Goal: Information Seeking & Learning: Learn about a topic

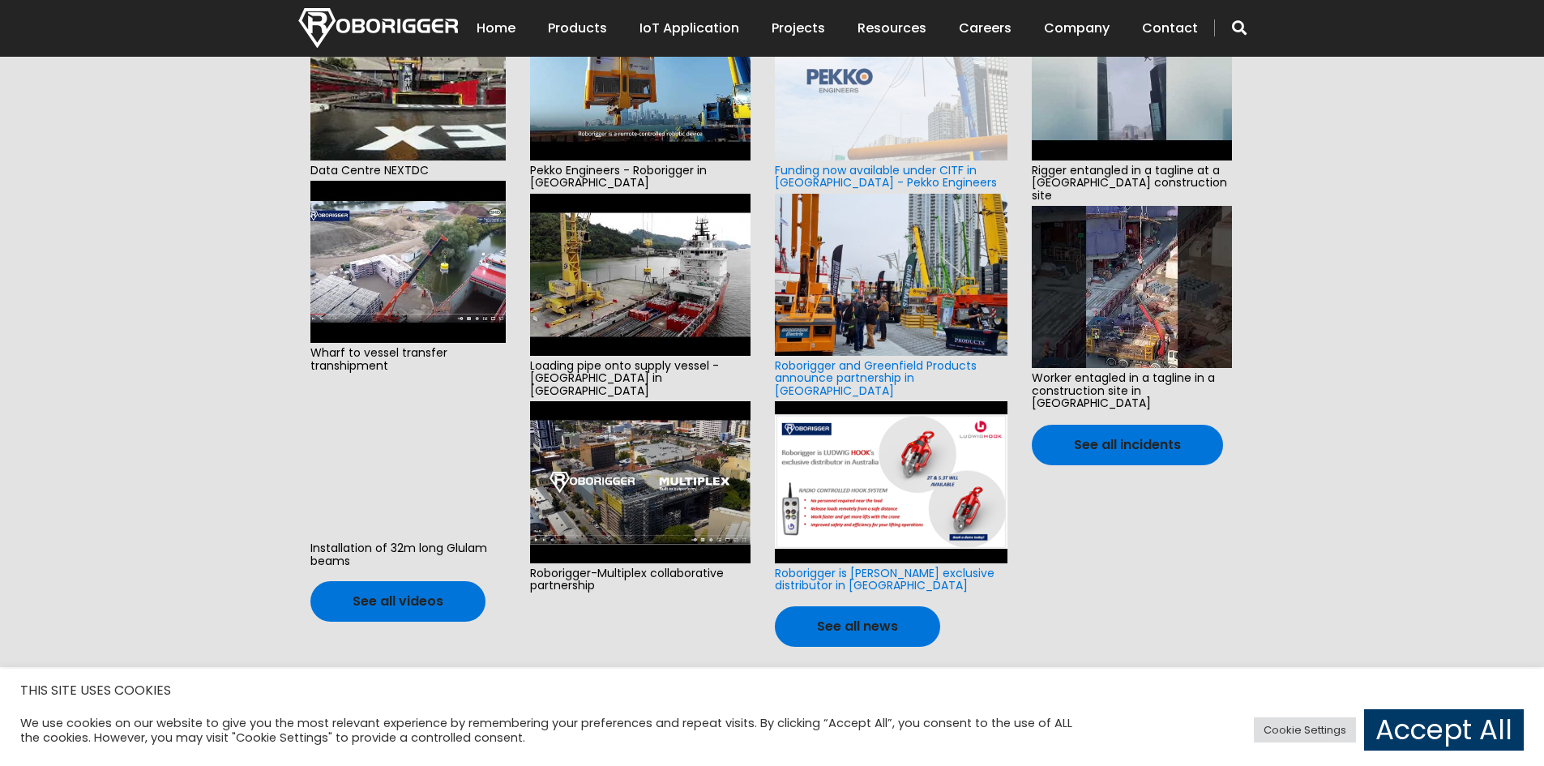
scroll to position [486, 0]
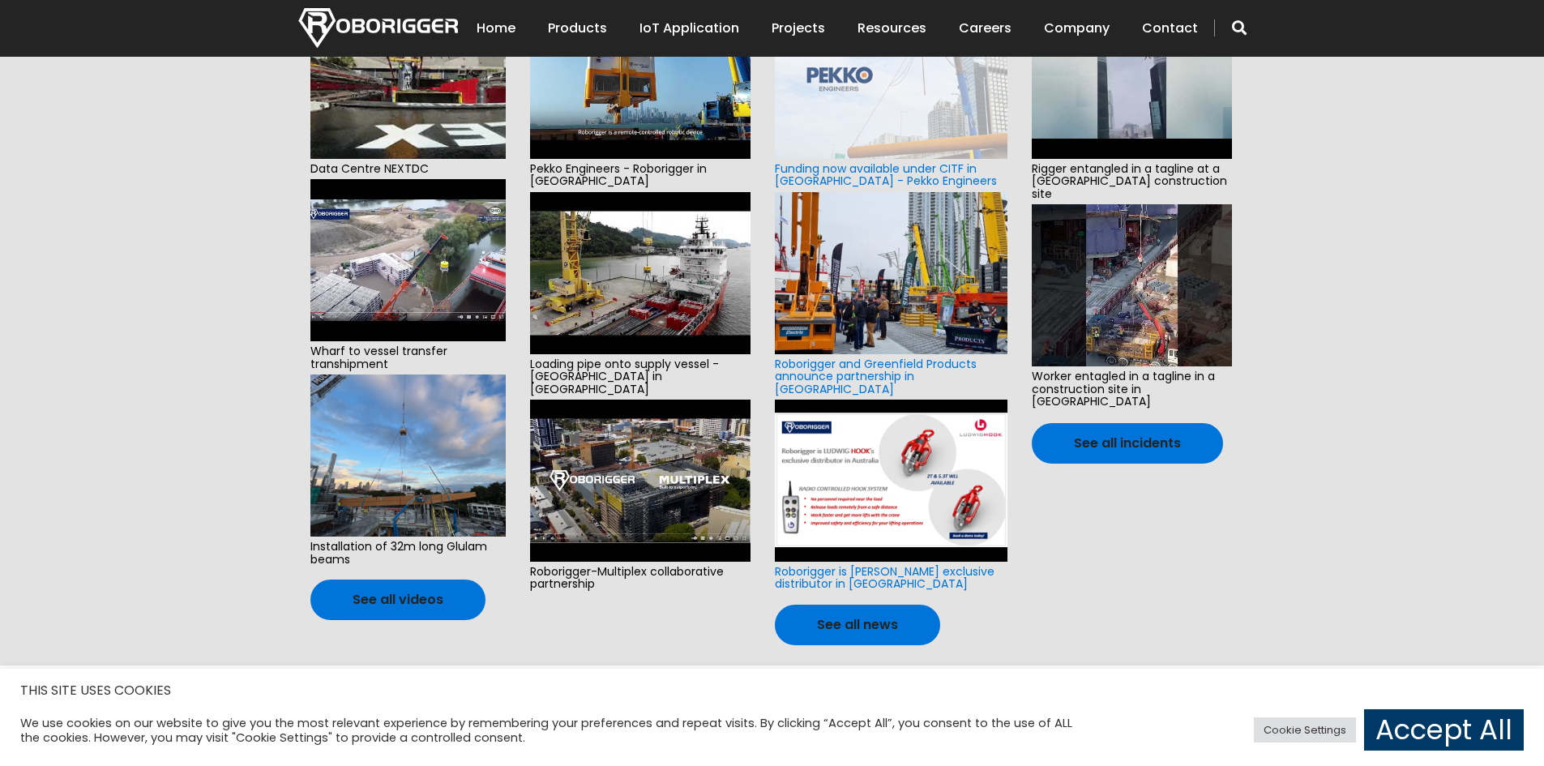
click at [921, 466] on img at bounding box center [891, 481] width 232 height 162
click at [901, 463] on img at bounding box center [891, 481] width 232 height 162
click at [922, 450] on img at bounding box center [891, 481] width 232 height 162
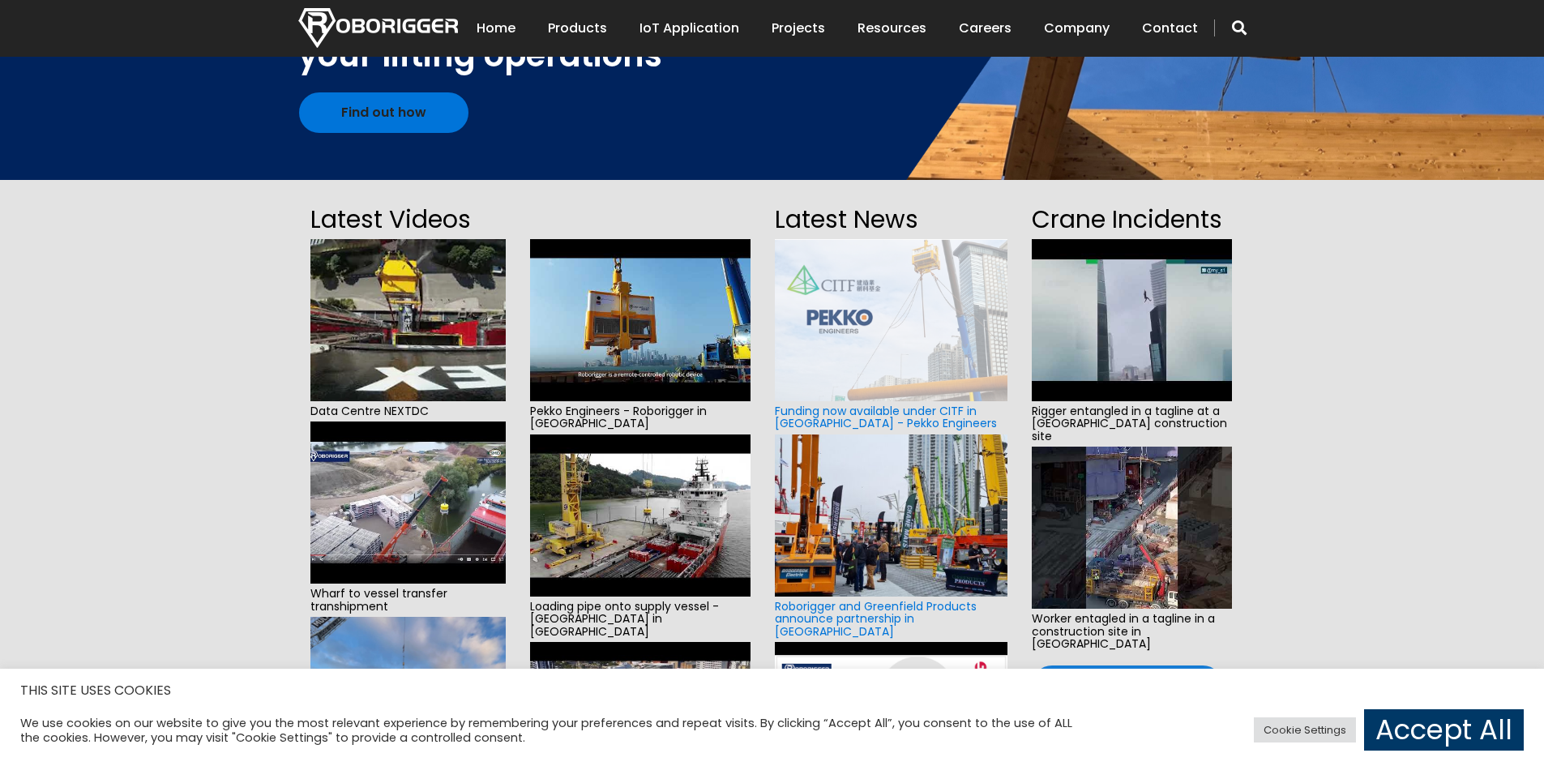
scroll to position [243, 0]
click at [413, 317] on img at bounding box center [407, 321] width 195 height 162
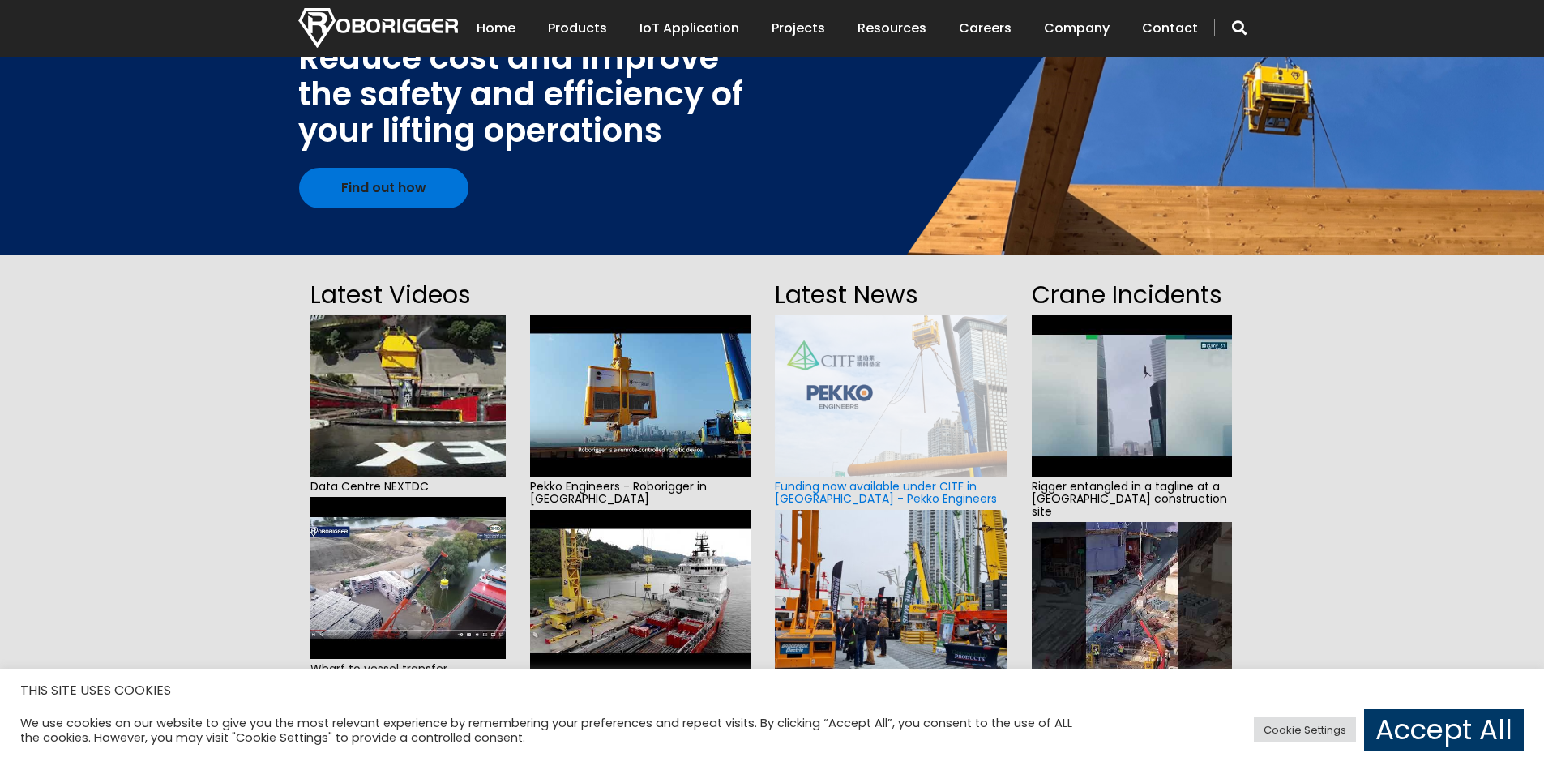
scroll to position [0, 0]
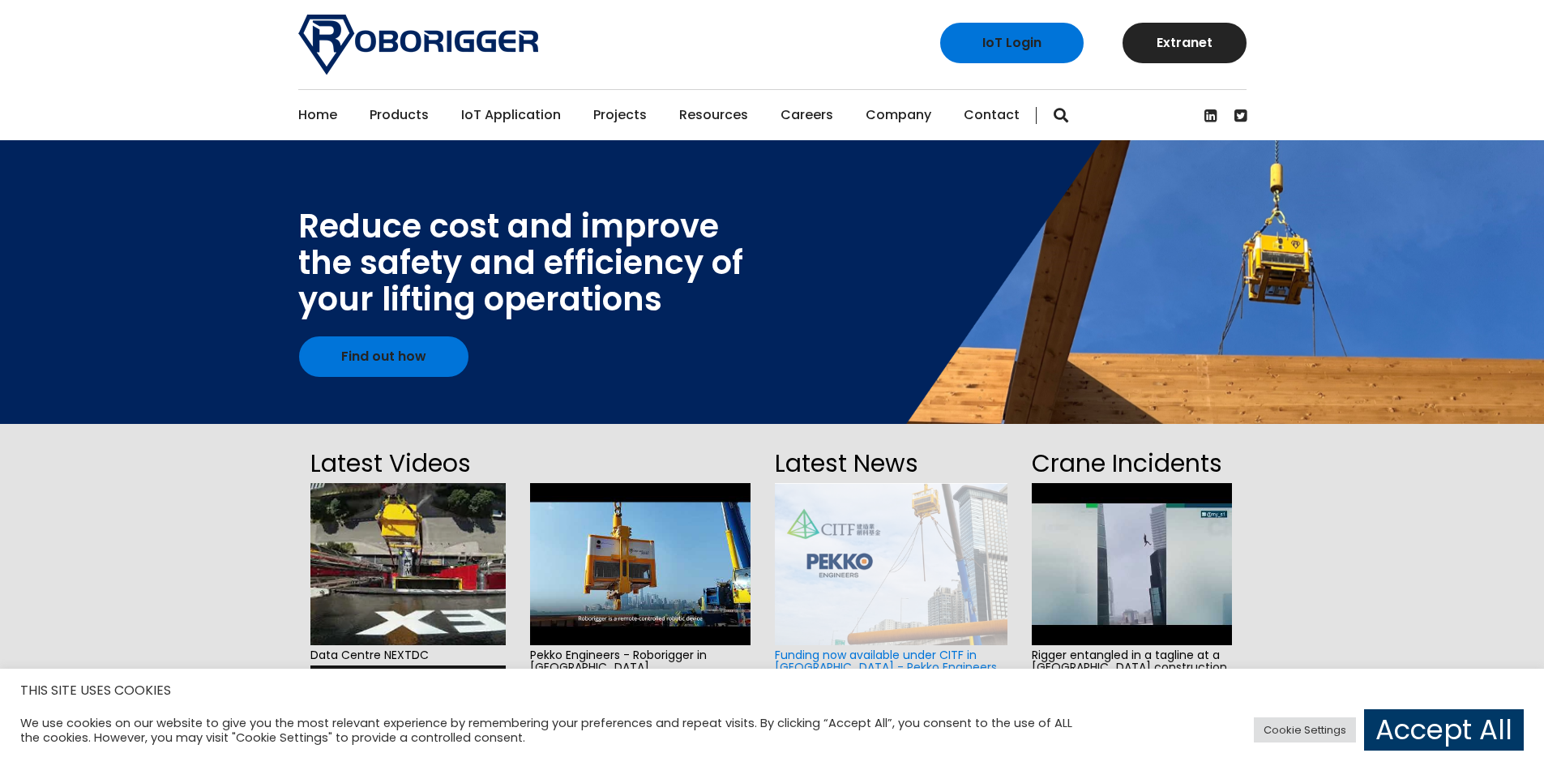
click at [979, 109] on link "Contact" at bounding box center [992, 115] width 56 height 50
click at [974, 113] on link "Contact" at bounding box center [992, 115] width 56 height 50
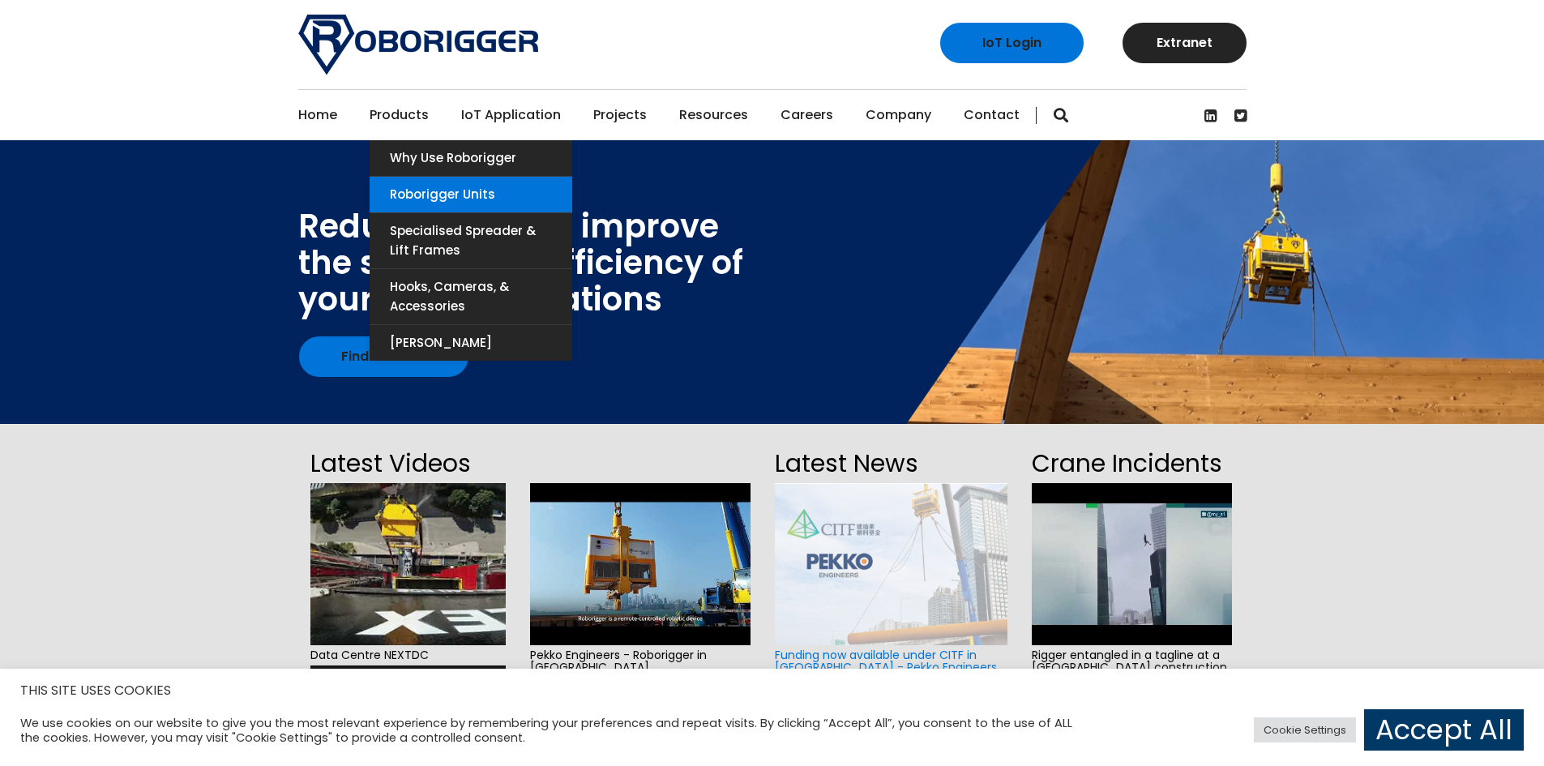
click at [439, 193] on link "Roborigger Units" at bounding box center [471, 195] width 203 height 36
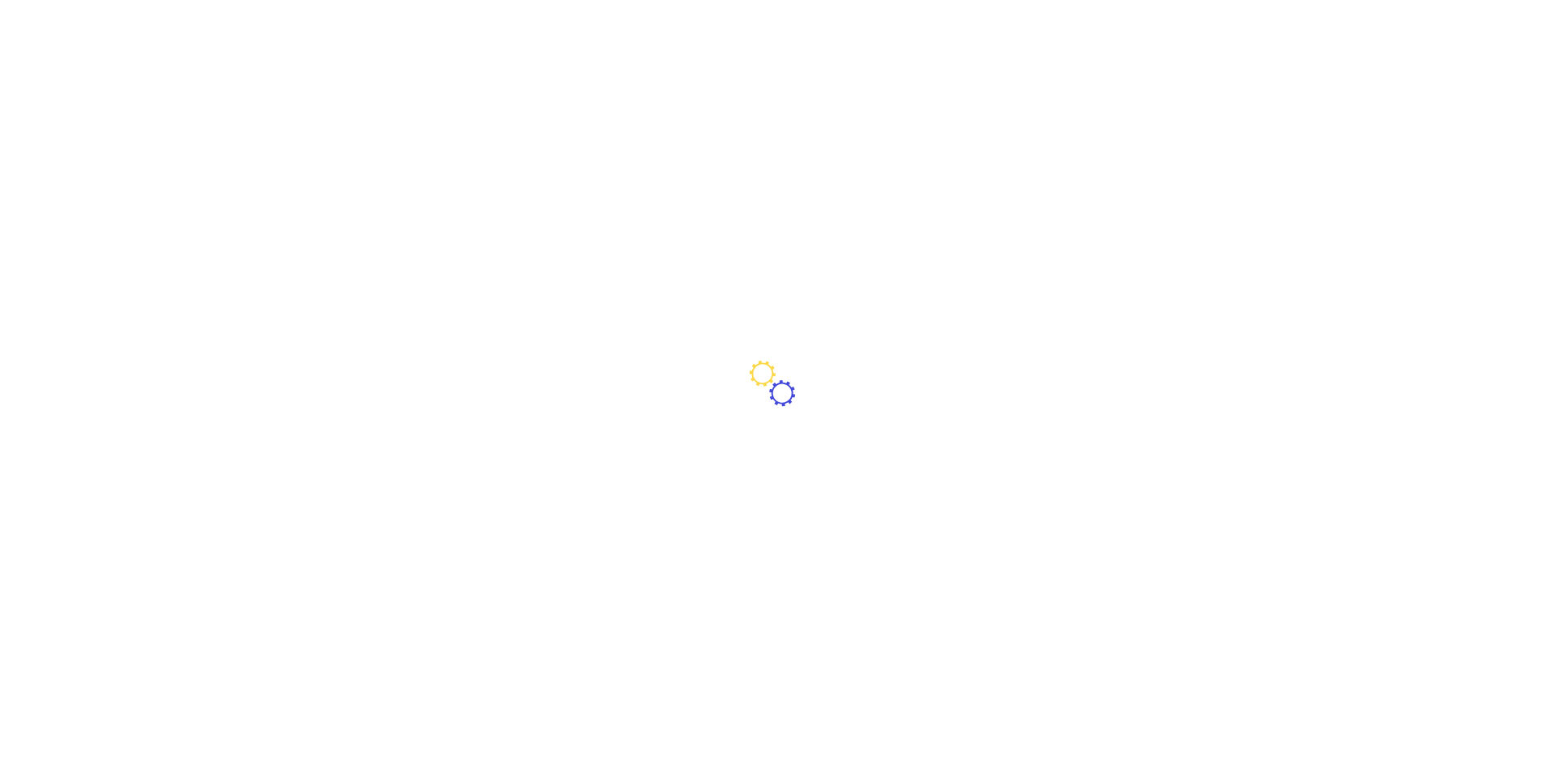
type input "Belgium (België)"
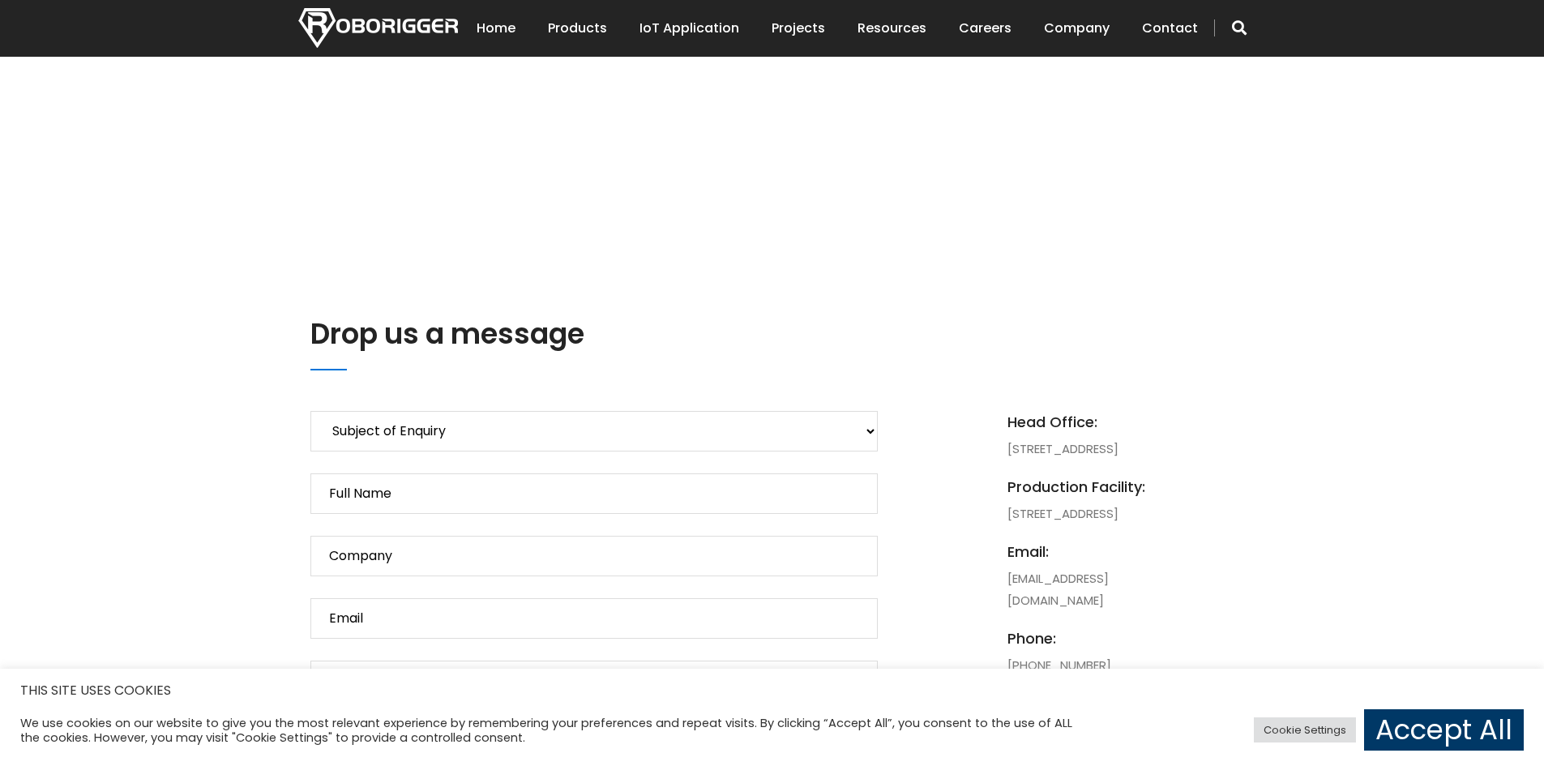
scroll to position [324, 0]
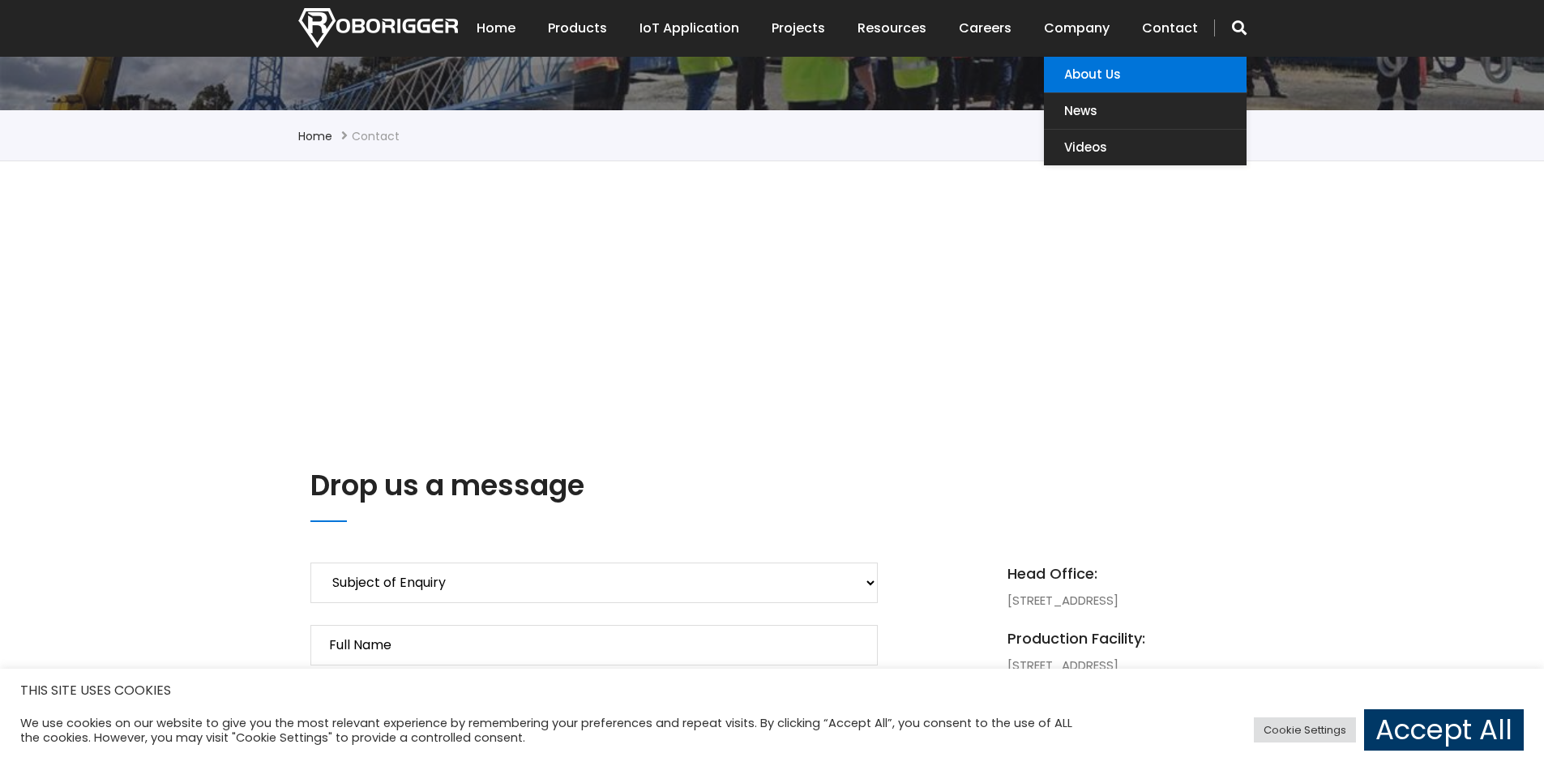
click at [1091, 71] on link "About Us" at bounding box center [1145, 75] width 203 height 36
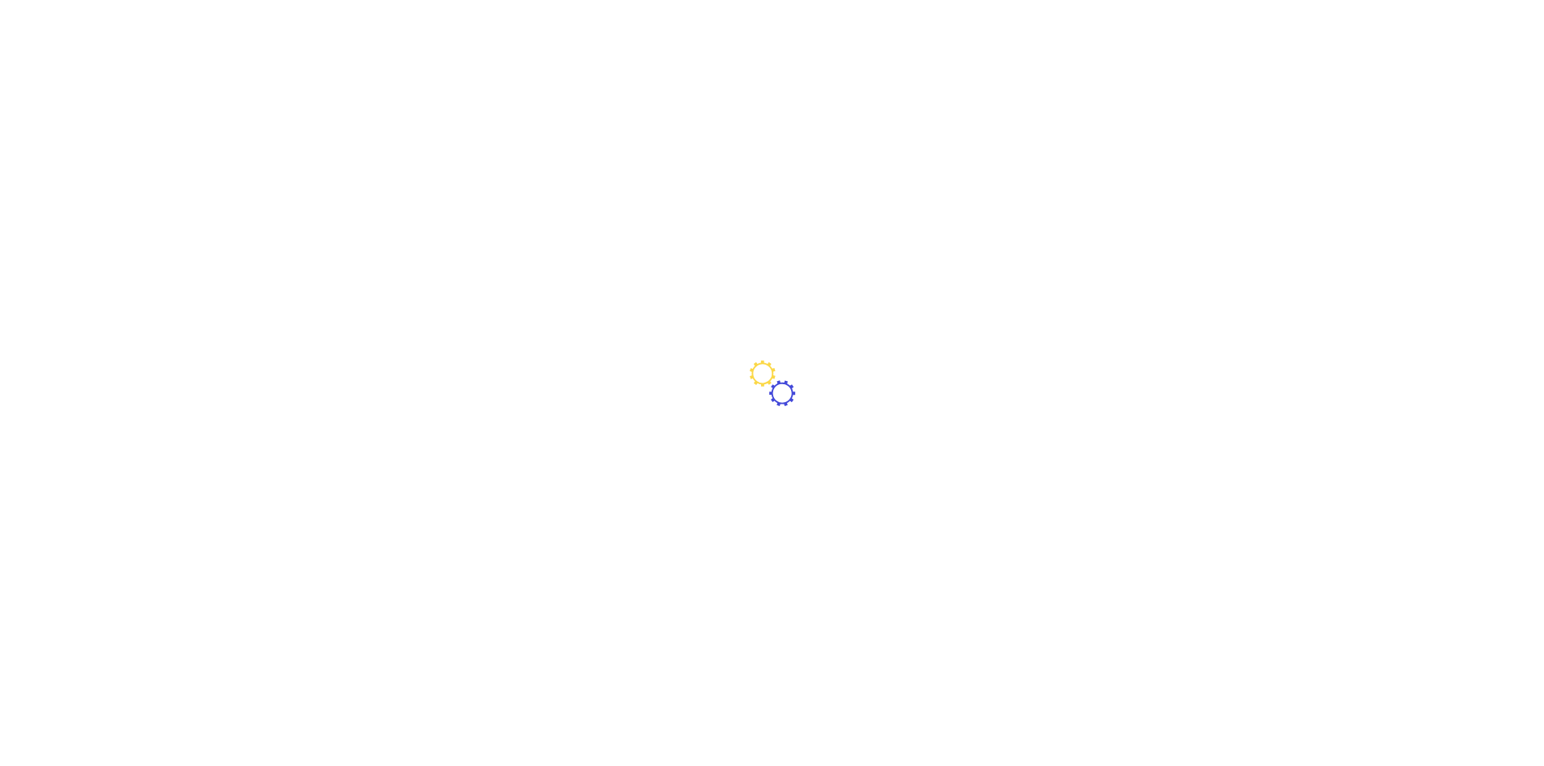
type input "[GEOGRAPHIC_DATA] ([GEOGRAPHIC_DATA])"
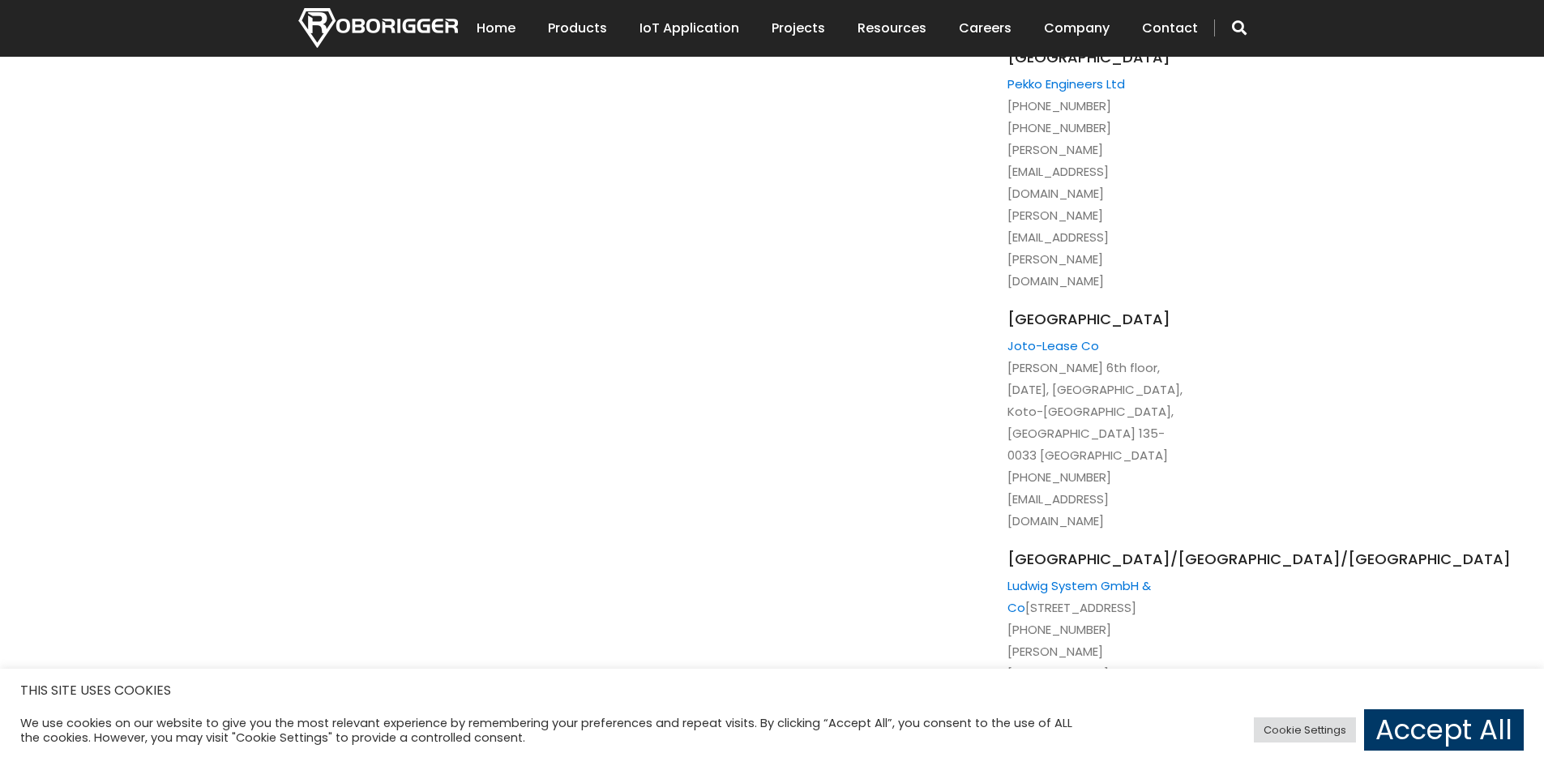
scroll to position [2350, 0]
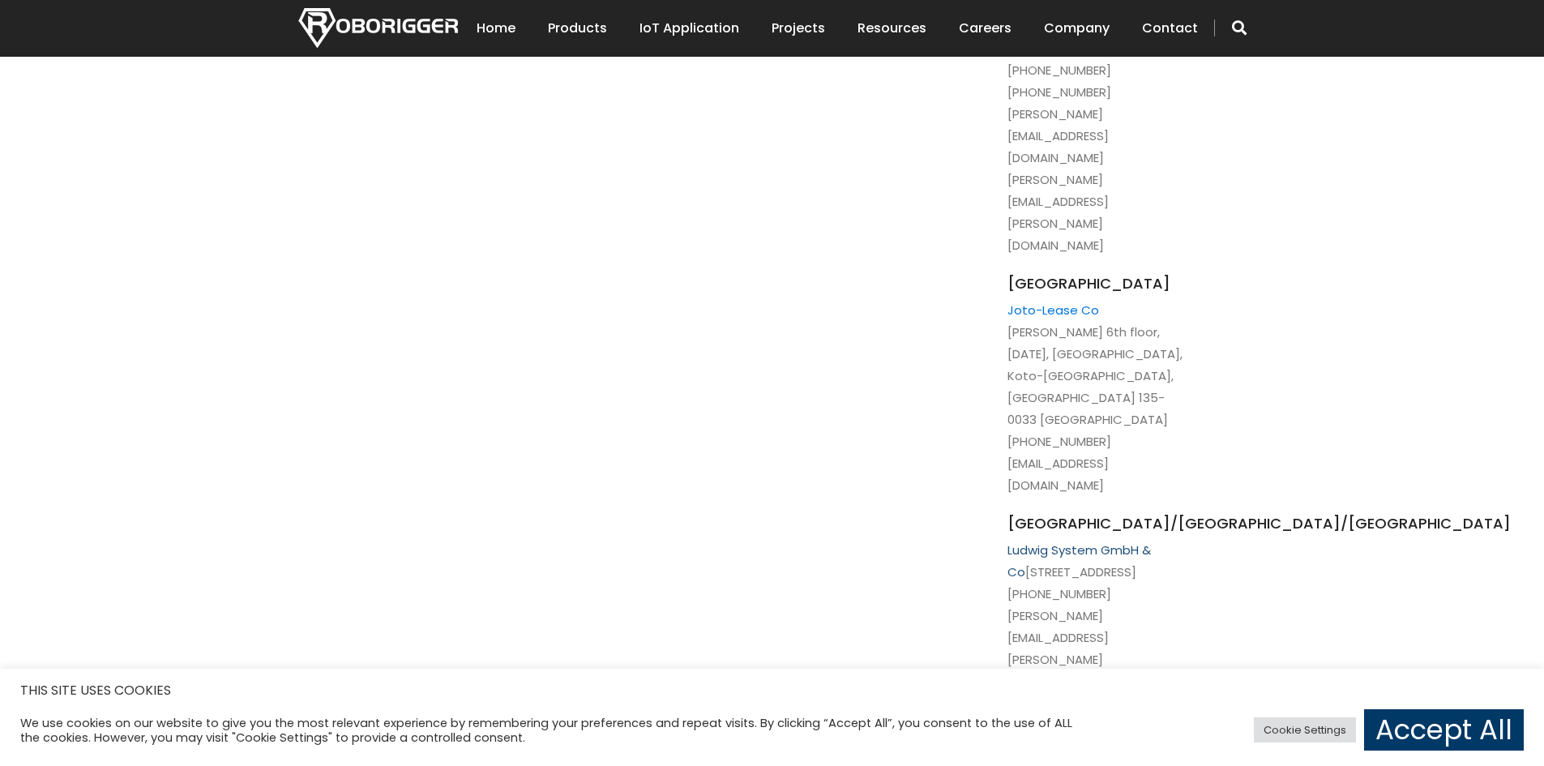
click at [1081, 541] on link "Ludwig System GmbH & Co" at bounding box center [1078, 560] width 143 height 39
